Goal: Transaction & Acquisition: Purchase product/service

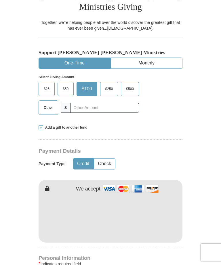
scroll to position [136, 0]
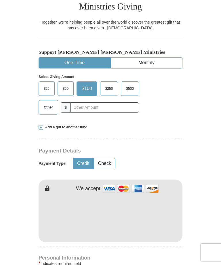
click at [66, 87] on span "$50" at bounding box center [66, 88] width 12 height 9
click at [0, 0] on input "$50" at bounding box center [0, 0] width 0 height 0
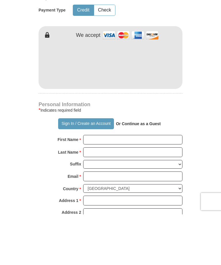
scroll to position [290, 0]
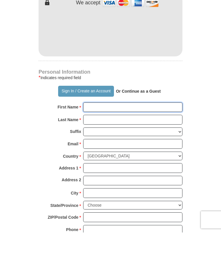
click at [142, 135] on input "First Name *" at bounding box center [132, 140] width 99 height 10
type input "Asha"
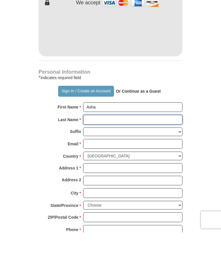
click at [121, 148] on input "Last Name *" at bounding box center [132, 153] width 99 height 10
type input "Gandem"
click at [117, 172] on input "Email *" at bounding box center [132, 177] width 99 height 10
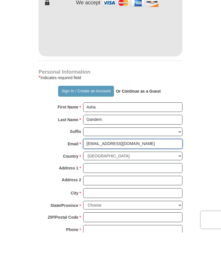
type input "[EMAIL_ADDRESS][DOMAIN_NAME]"
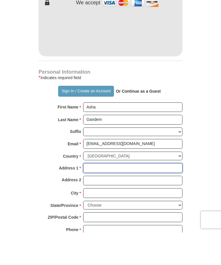
click at [172, 196] on input "Address 1 *" at bounding box center [132, 201] width 99 height 10
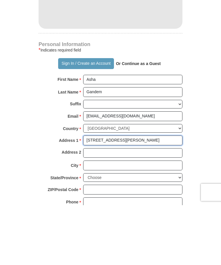
type input "[STREET_ADDRESS][PERSON_NAME]"
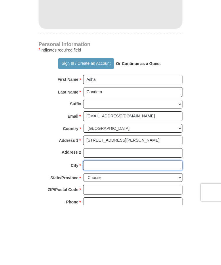
click at [101, 221] on input "City *" at bounding box center [132, 226] width 99 height 10
type input "Ewing NJ"
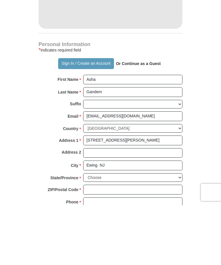
click at [176, 234] on select "Choose [US_STATE] [US_STATE] [US_STATE] [US_STATE] [US_STATE] Armed Forces Amer…" at bounding box center [132, 238] width 99 height 9
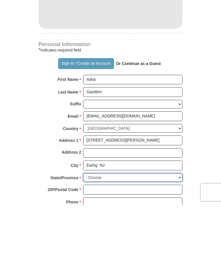
scroll to position [350, 0]
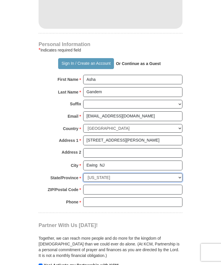
click at [175, 173] on select "Choose [US_STATE] [US_STATE] [US_STATE] [US_STATE] [US_STATE] Armed Forces Amer…" at bounding box center [132, 177] width 99 height 9
select select "NJ"
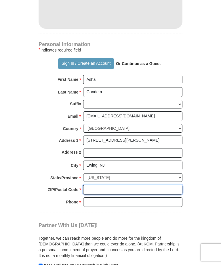
click at [170, 185] on input "ZIP/Postal Code *" at bounding box center [132, 190] width 99 height 10
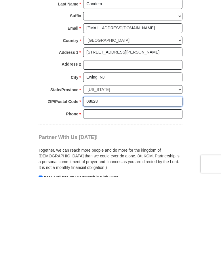
type input "08628"
click at [105, 198] on input "Phone * *" at bounding box center [132, 203] width 99 height 10
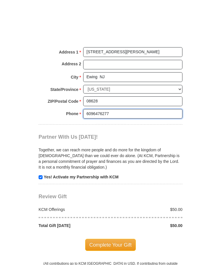
scroll to position [488, 0]
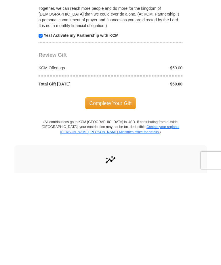
type input "6096476277"
click at [127, 190] on span "Complete Your Gift" at bounding box center [110, 196] width 51 height 12
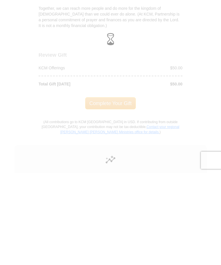
scroll to position [580, 0]
